Goal: Information Seeking & Learning: Learn about a topic

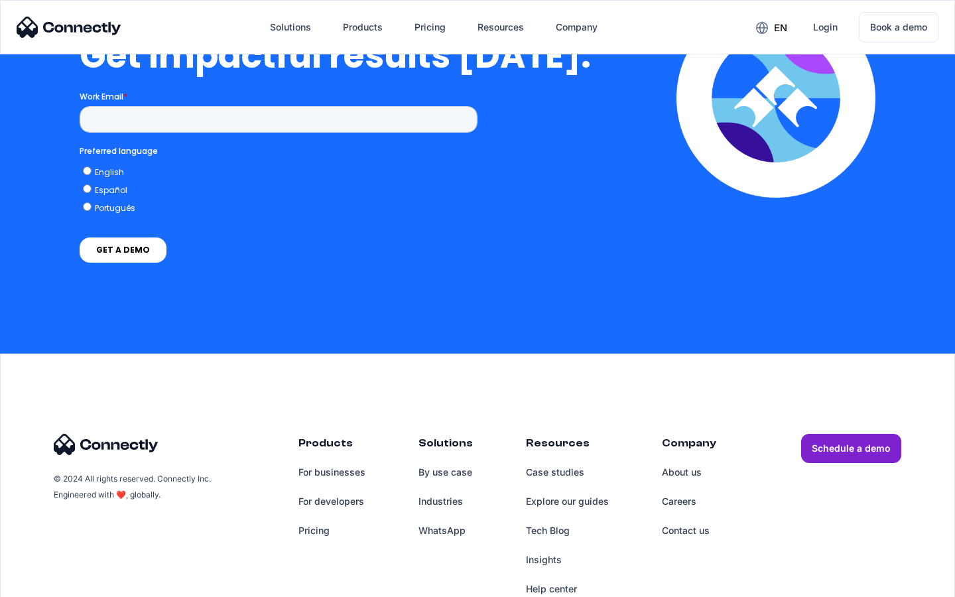
scroll to position [2915, 0]
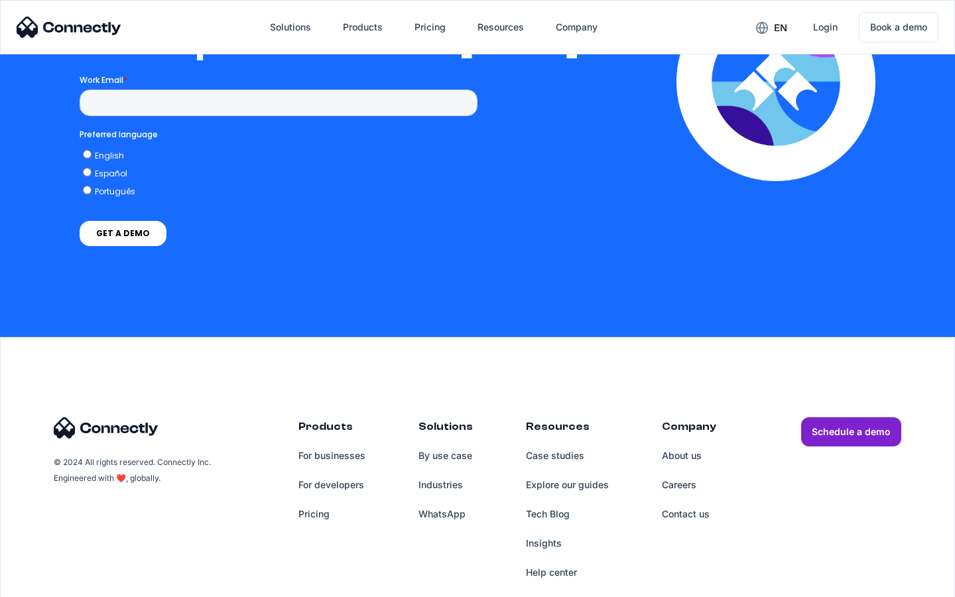
scroll to position [2900, 0]
